Goal: Information Seeking & Learning: Check status

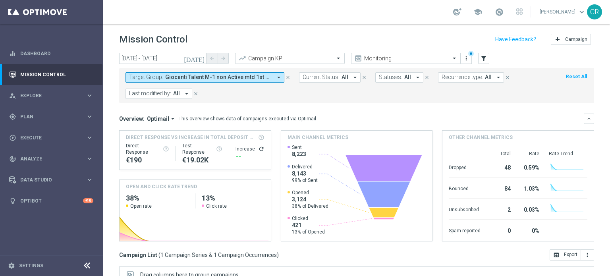
click at [205, 56] on icon "[DATE]" at bounding box center [194, 58] width 21 height 7
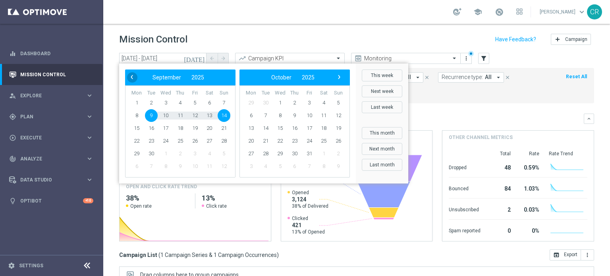
click at [132, 77] on span "‹" at bounding box center [132, 77] width 10 height 10
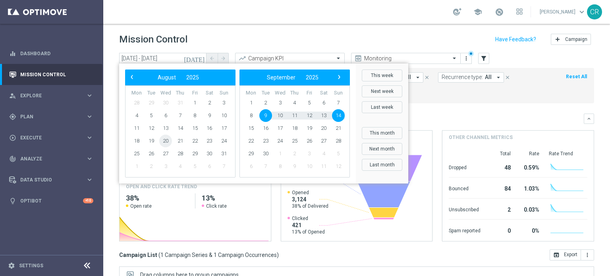
click at [165, 140] on span "20" at bounding box center [165, 141] width 13 height 13
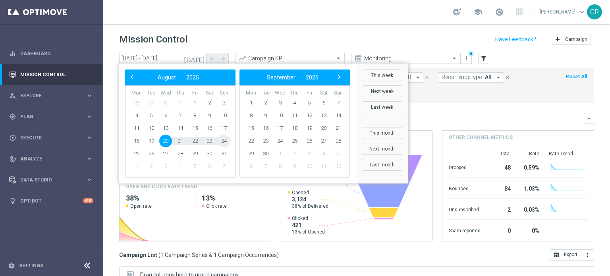
click at [224, 140] on span "24" at bounding box center [224, 141] width 13 height 13
type input "[DATE] - [DATE]"
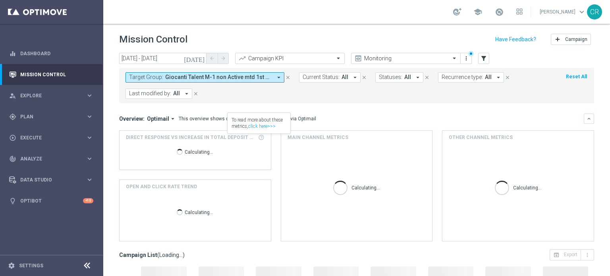
click at [257, 78] on span "Giocanti Talent M-1 non Active mtd 1st Slot lm" at bounding box center [218, 77] width 107 height 7
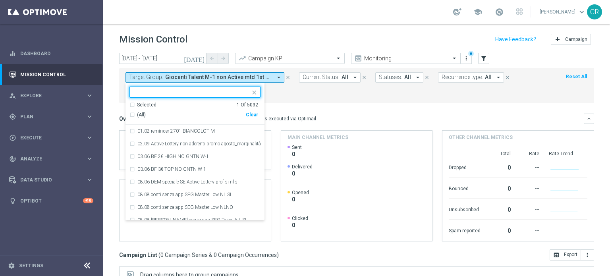
click at [0, 0] on div "Clear" at bounding box center [0, 0] width 0 height 0
click at [186, 94] on input "text" at bounding box center [192, 92] width 116 height 7
paste input "Churn 0-12M Talent ggr nb < 0 lftime"
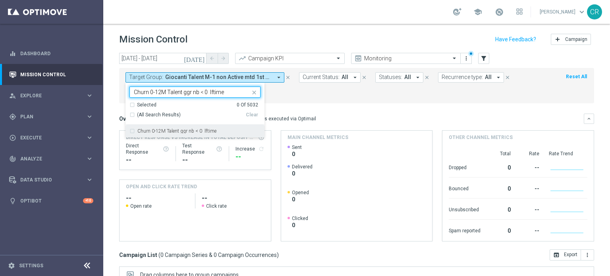
click at [174, 128] on div "Churn 0-12M Talent ggr nb < 0 lftime" at bounding box center [195, 131] width 131 height 13
type input "Churn 0-12M Talent ggr nb < 0 lftime"
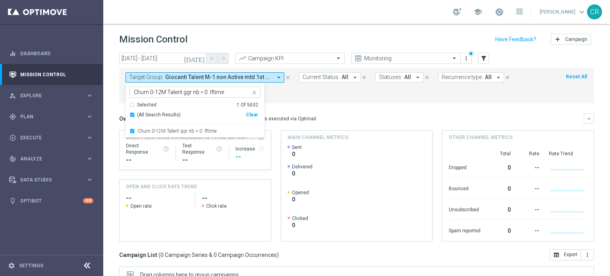
click at [334, 94] on form "Target Group: Giocanti Talent M-1 non Active mtd 1st Slot lm arrow_drop_down Ch…" at bounding box center [339, 85] width 427 height 27
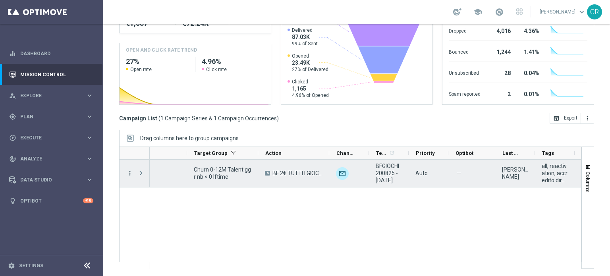
click at [131, 172] on icon "more_vert" at bounding box center [129, 173] width 7 height 7
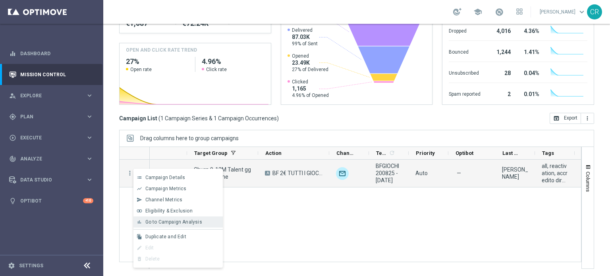
click at [171, 224] on span "Go to Campaign Analysis" at bounding box center [173, 222] width 57 height 6
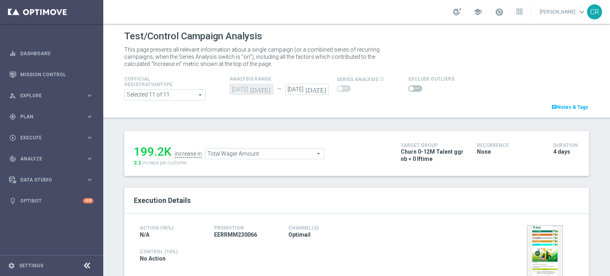
click at [319, 88] on icon "[DATE]" at bounding box center [316, 88] width 23 height 9
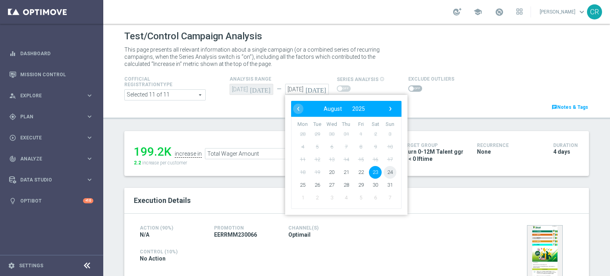
click at [388, 170] on span "24" at bounding box center [390, 172] width 13 height 13
type input "24 Aug 2025"
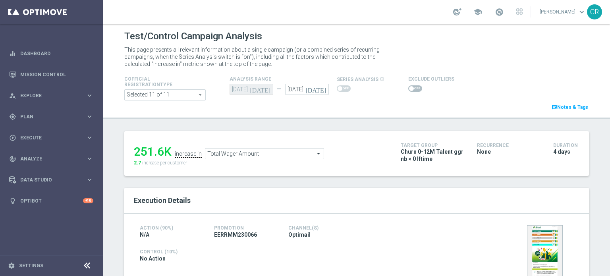
click at [276, 151] on span "Total Wager Amount" at bounding box center [264, 154] width 118 height 10
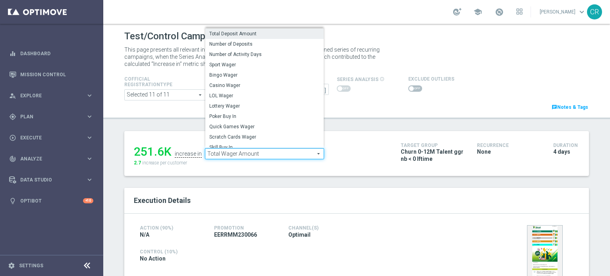
click at [284, 31] on span "Total Deposit Amount" at bounding box center [264, 34] width 110 height 6
type input "Total Deposit Amount"
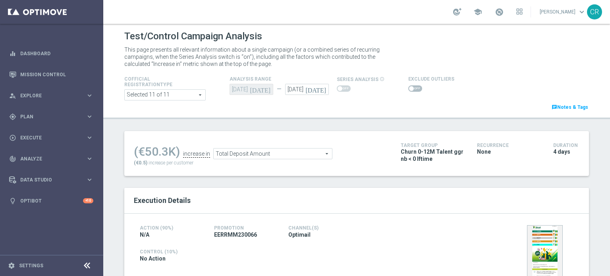
click at [410, 90] on span at bounding box center [415, 88] width 14 height 6
click at [410, 90] on input "checkbox" at bounding box center [415, 88] width 14 height 6
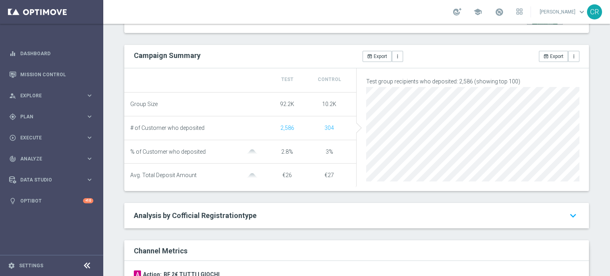
scroll to position [35, 0]
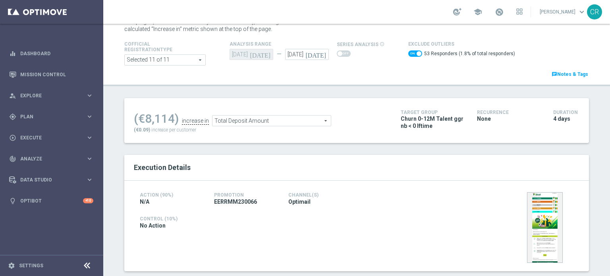
click at [291, 120] on span "Total Deposit Amount" at bounding box center [272, 121] width 118 height 10
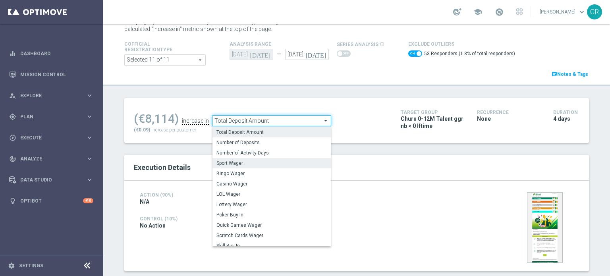
click at [264, 160] on span "Sport Wager" at bounding box center [271, 163] width 110 height 6
checkbox input "false"
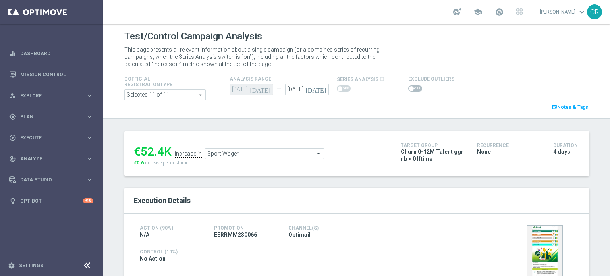
click at [282, 154] on span "Sport Wager" at bounding box center [264, 154] width 118 height 10
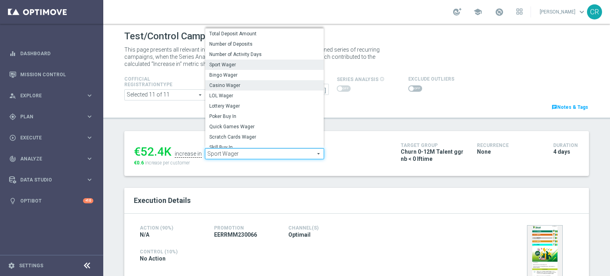
click at [249, 82] on span "Casino Wager" at bounding box center [264, 85] width 110 height 6
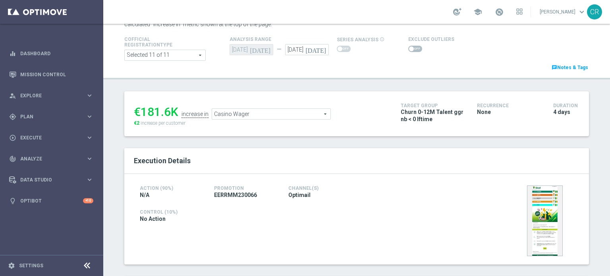
scroll to position [119, 0]
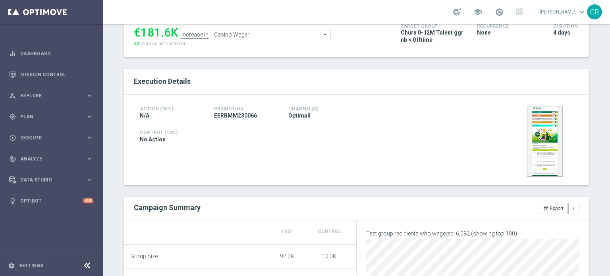
click at [262, 37] on span "Casino Wager" at bounding box center [271, 34] width 118 height 10
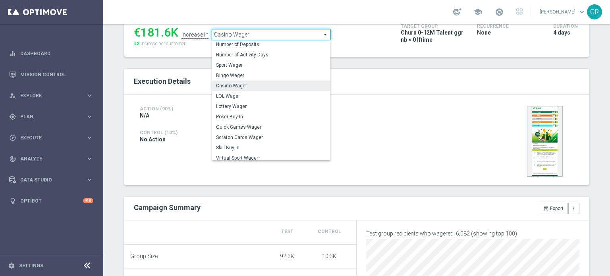
scroll to position [0, 0]
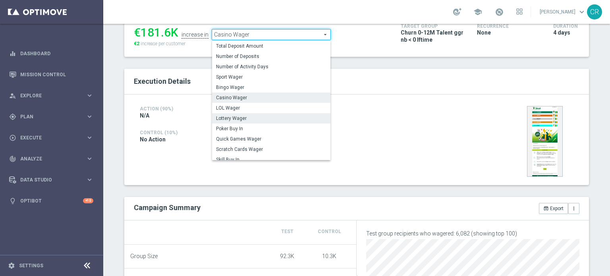
click at [272, 114] on label "Lottery Wager" at bounding box center [271, 118] width 118 height 10
type input "Lottery Wager"
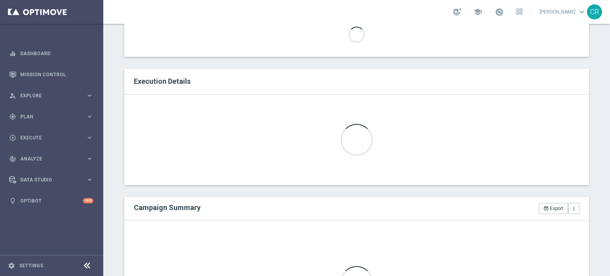
scroll to position [278, 0]
